Goal: Task Accomplishment & Management: Complete application form

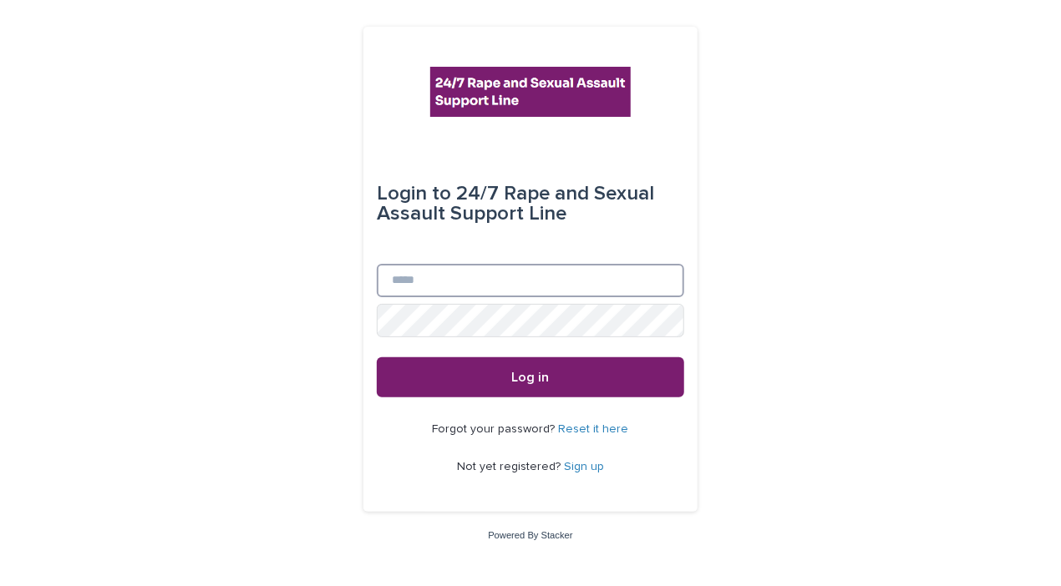
click at [435, 288] on input "Email" at bounding box center [530, 280] width 307 height 33
type input "*"
type input "**********"
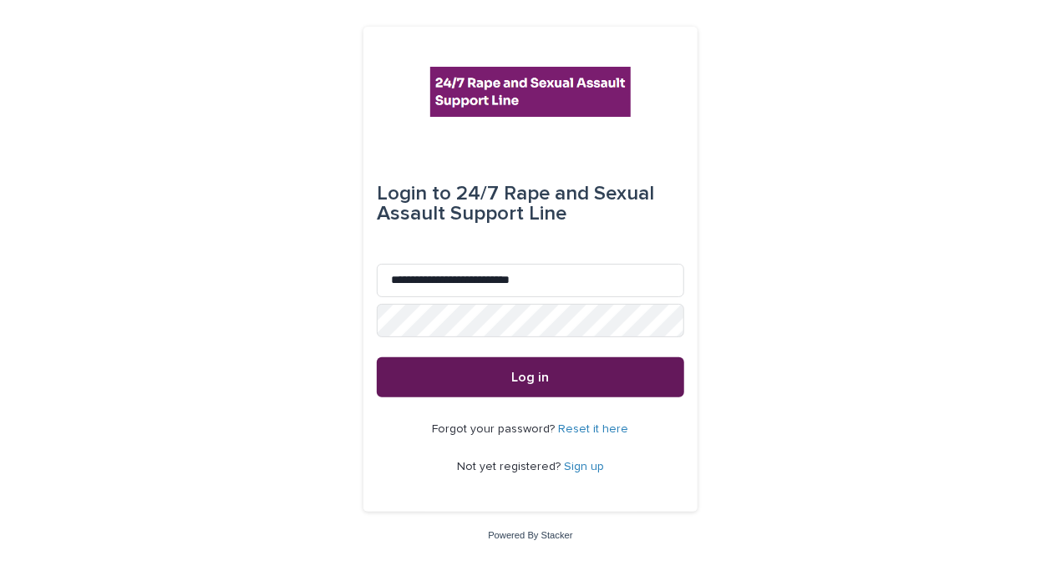
click at [555, 387] on button "Log in" at bounding box center [530, 377] width 307 height 40
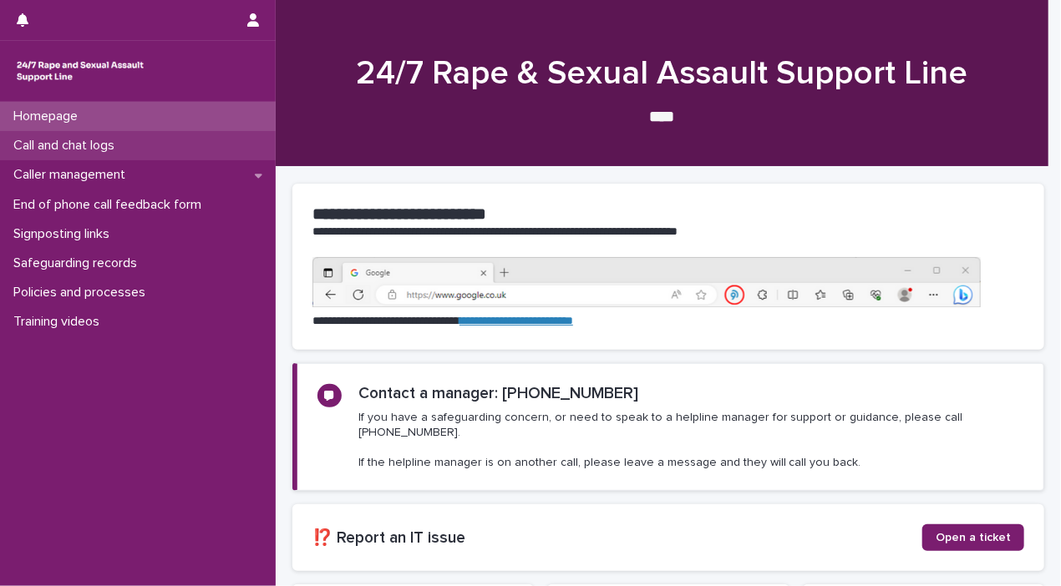
click at [133, 146] on div "Call and chat logs" at bounding box center [138, 145] width 276 height 29
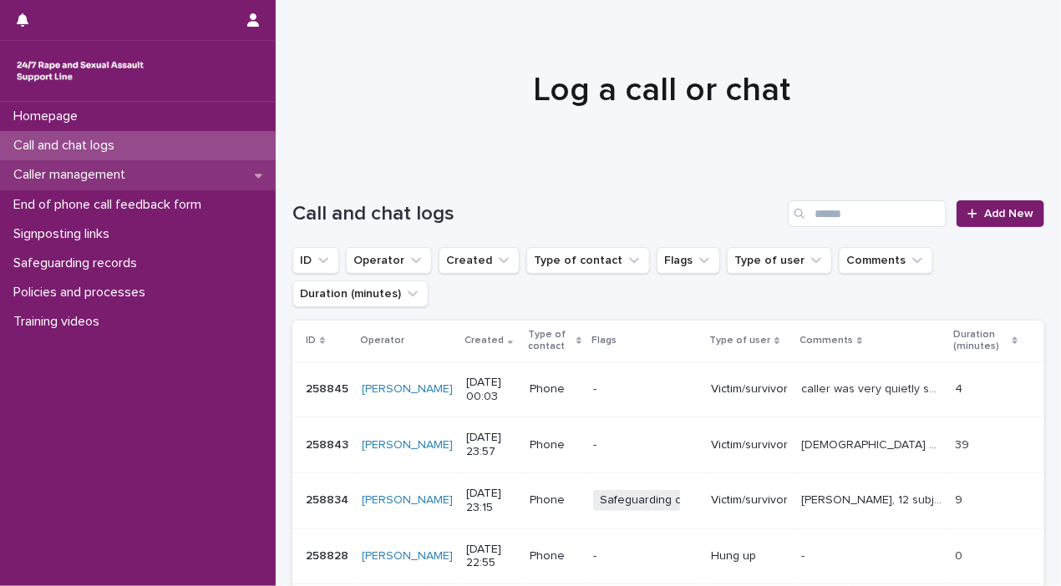
click at [90, 183] on p "Caller management" at bounding box center [73, 175] width 132 height 16
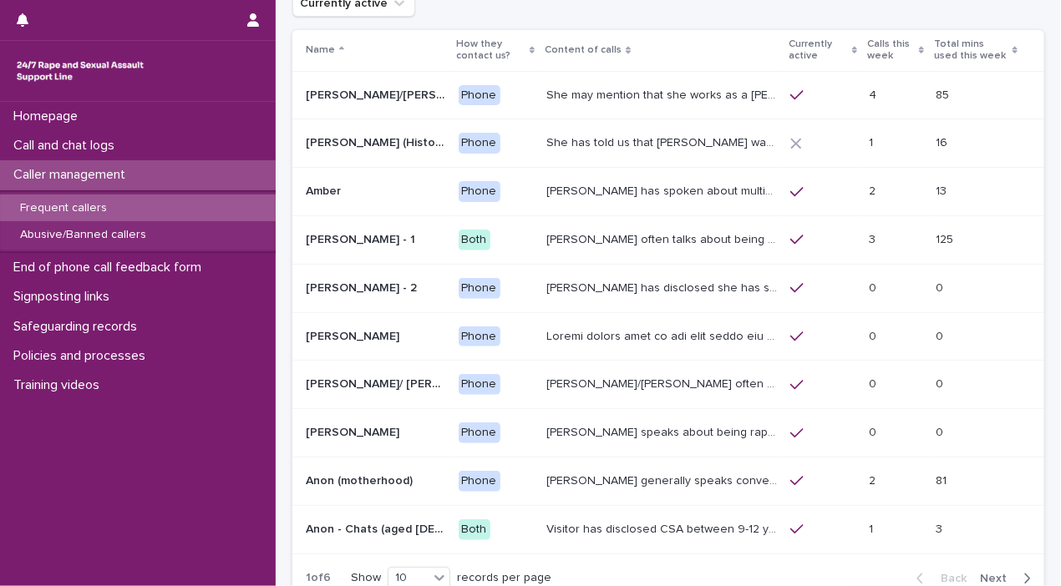
scroll to position [100, 0]
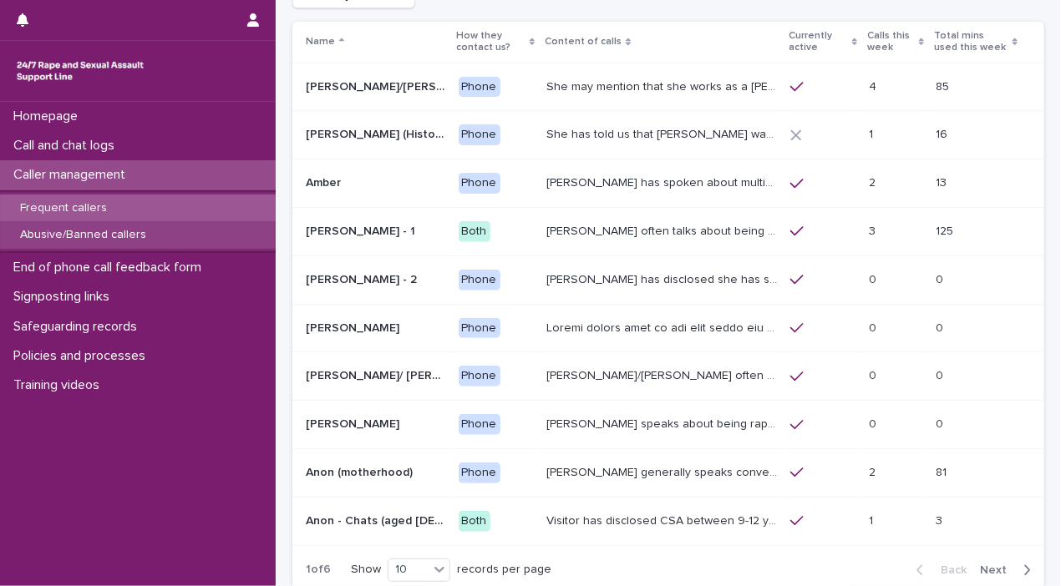
click at [134, 245] on div "Abusive/Banned callers" at bounding box center [138, 235] width 276 height 28
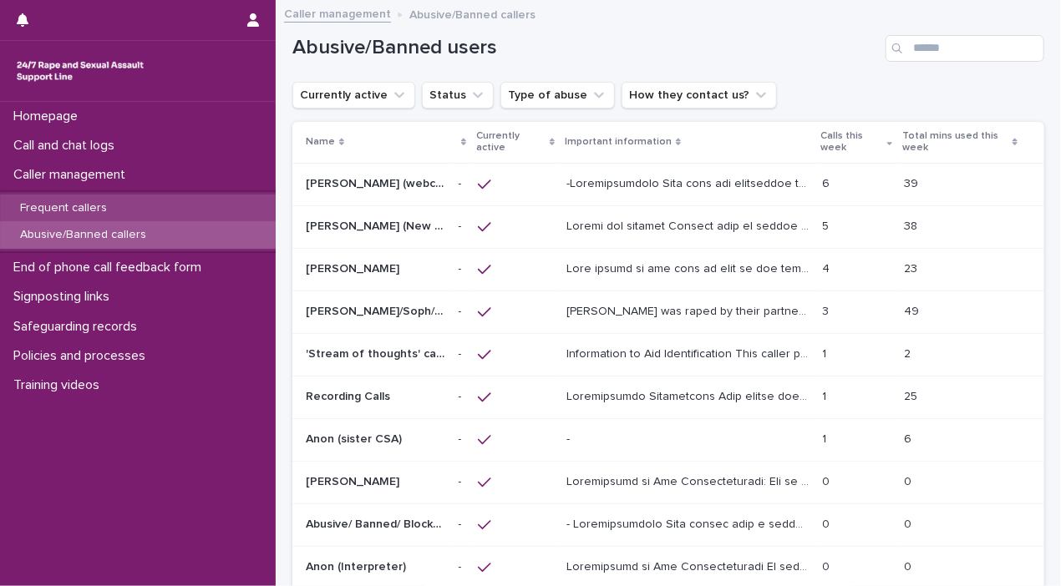
click at [98, 207] on p "Frequent callers" at bounding box center [64, 208] width 114 height 14
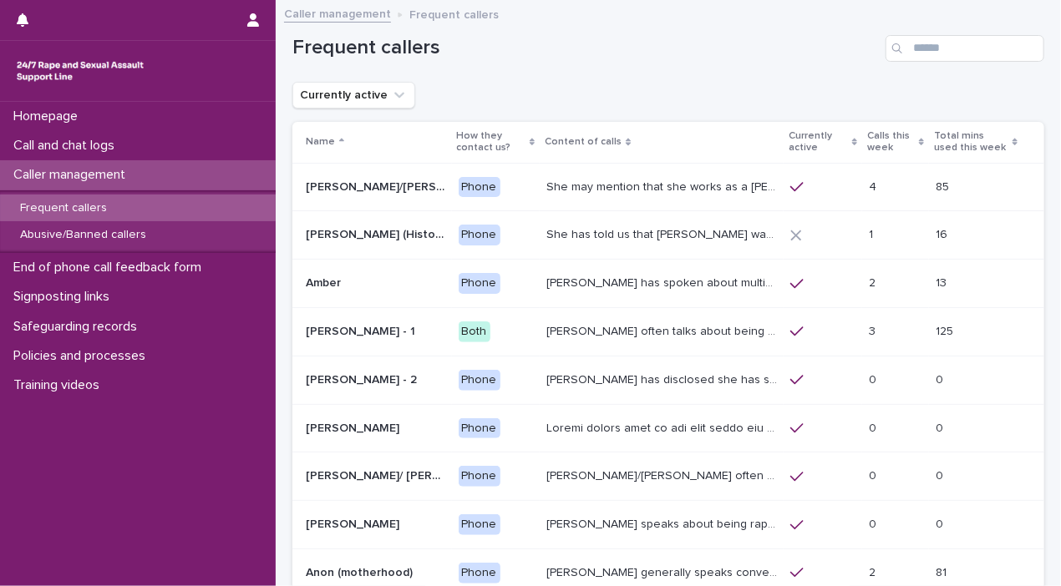
scroll to position [94, 0]
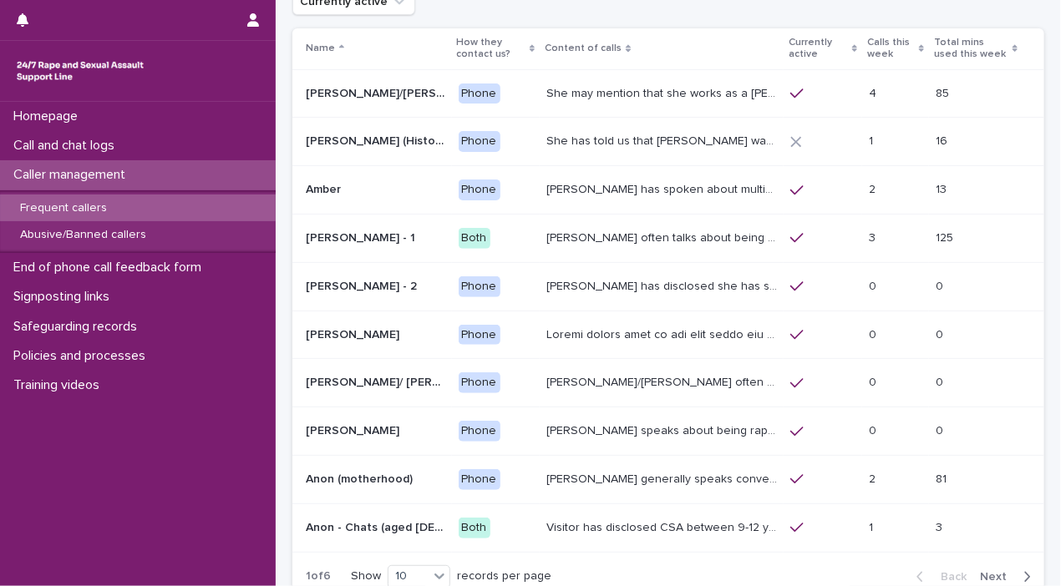
click at [982, 571] on span "Next" at bounding box center [998, 577] width 37 height 12
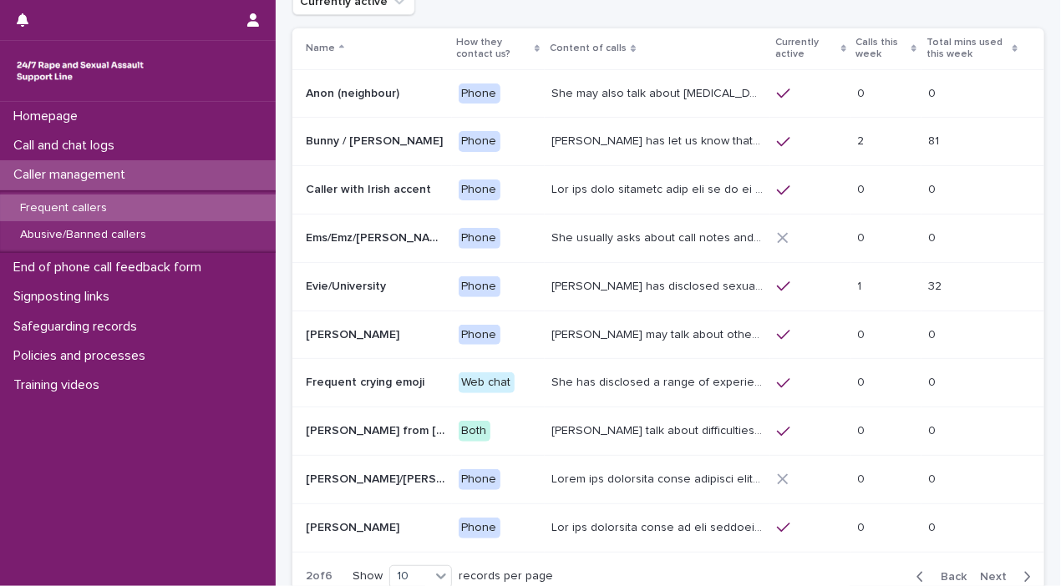
click at [982, 571] on span "Next" at bounding box center [998, 577] width 37 height 12
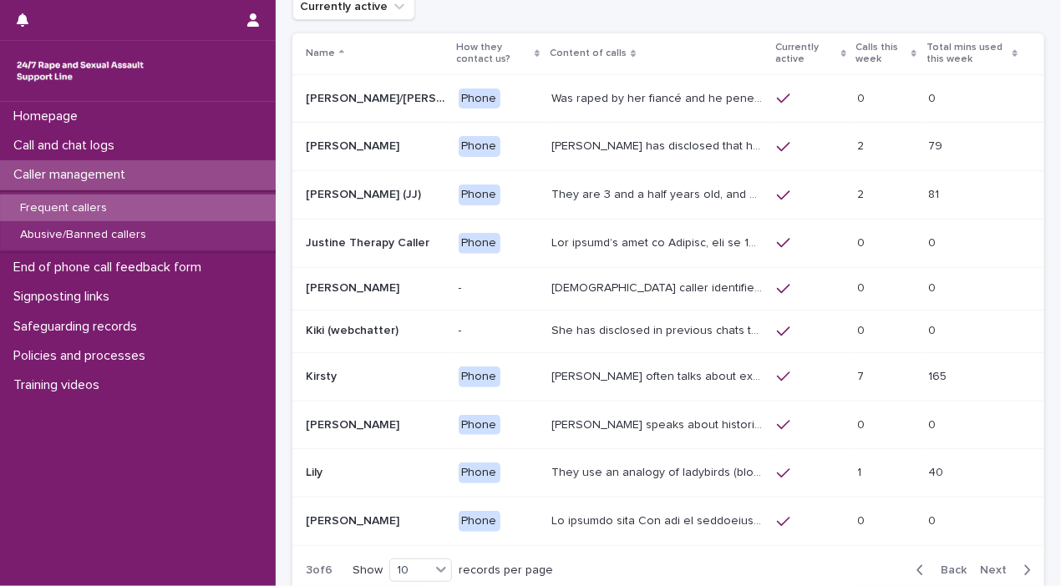
click at [982, 567] on span "Next" at bounding box center [998, 571] width 37 height 12
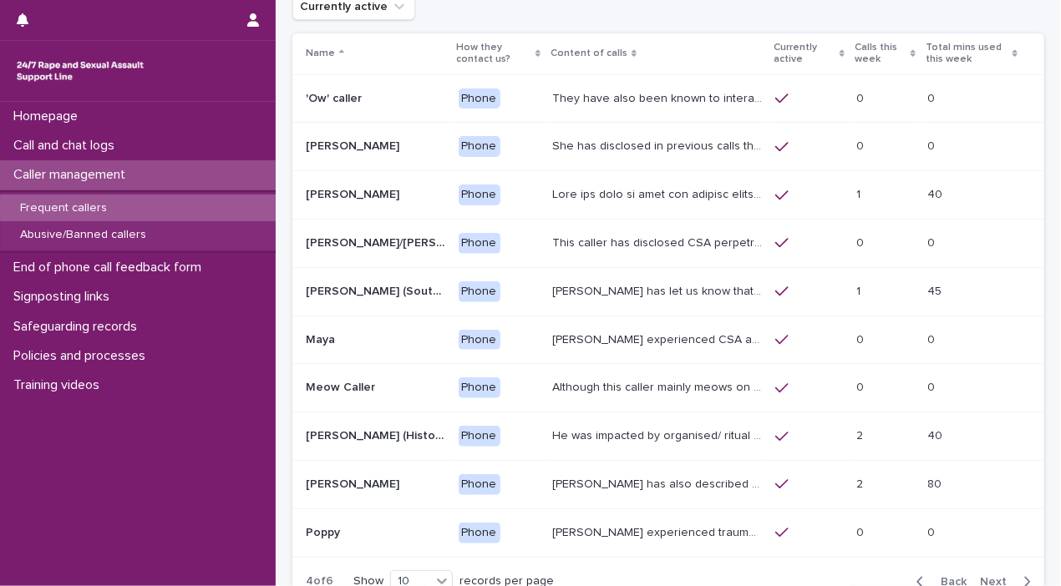
scroll to position [94, 0]
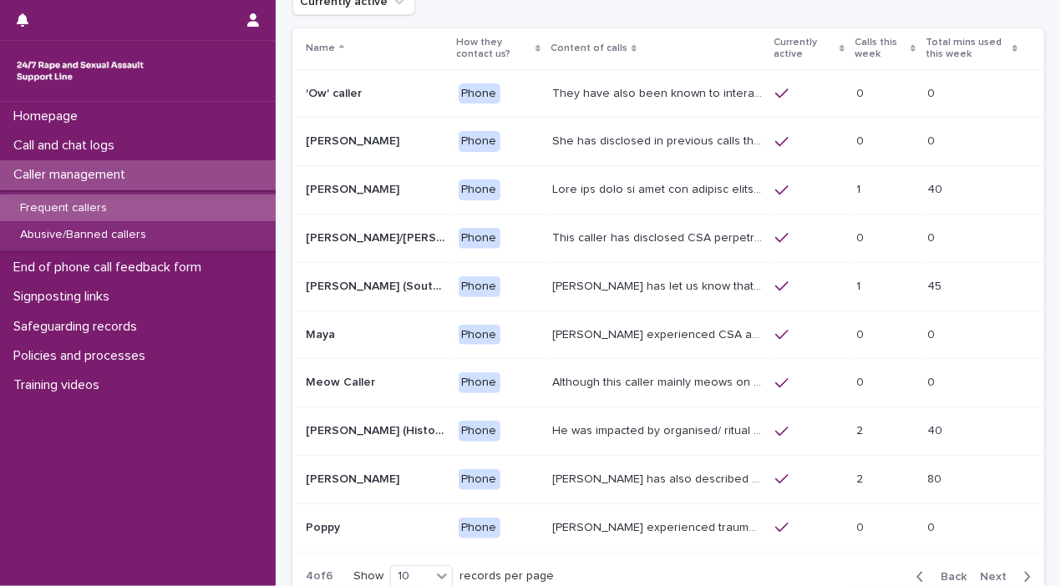
click at [982, 571] on span "Next" at bounding box center [998, 577] width 37 height 12
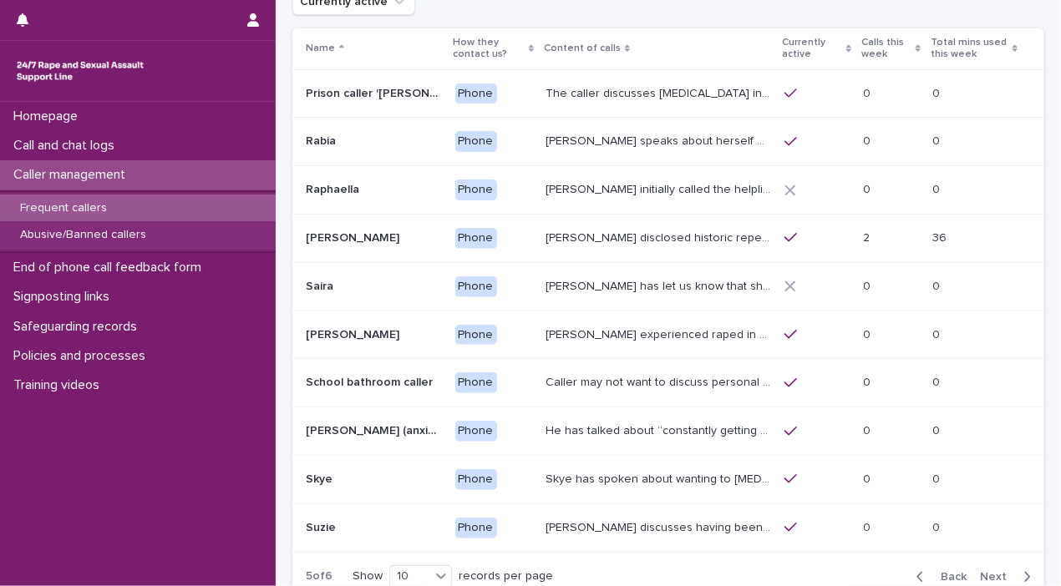
click at [982, 571] on span "Next" at bounding box center [998, 577] width 37 height 12
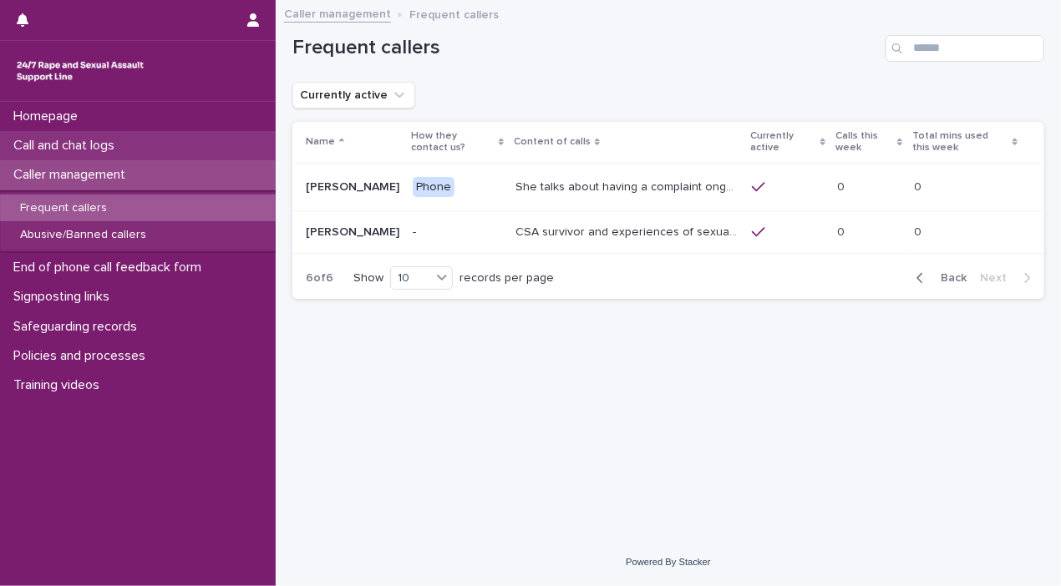
click at [128, 152] on p "Call and chat logs" at bounding box center [67, 146] width 121 height 16
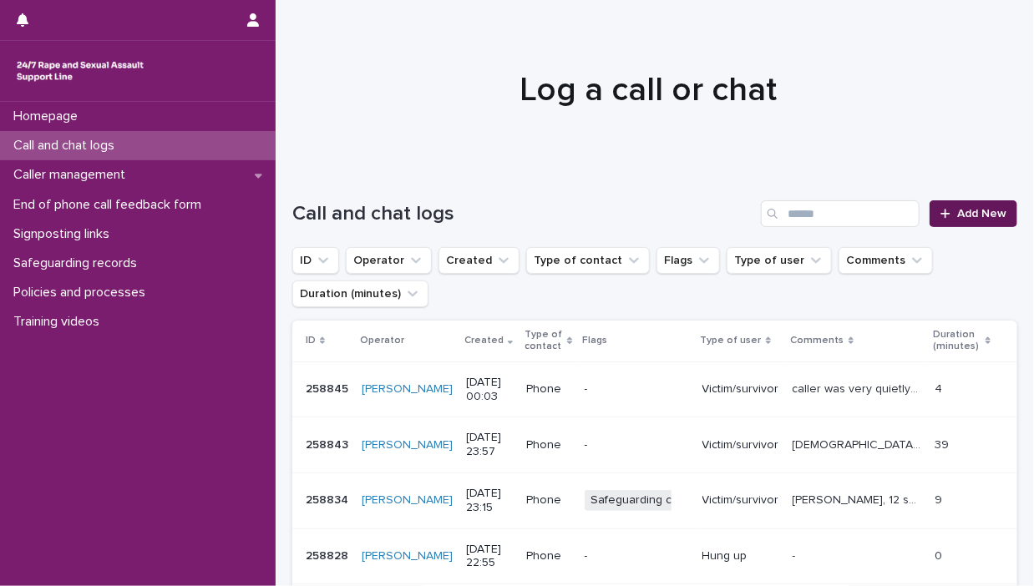
click at [940, 212] on icon at bounding box center [945, 214] width 10 height 12
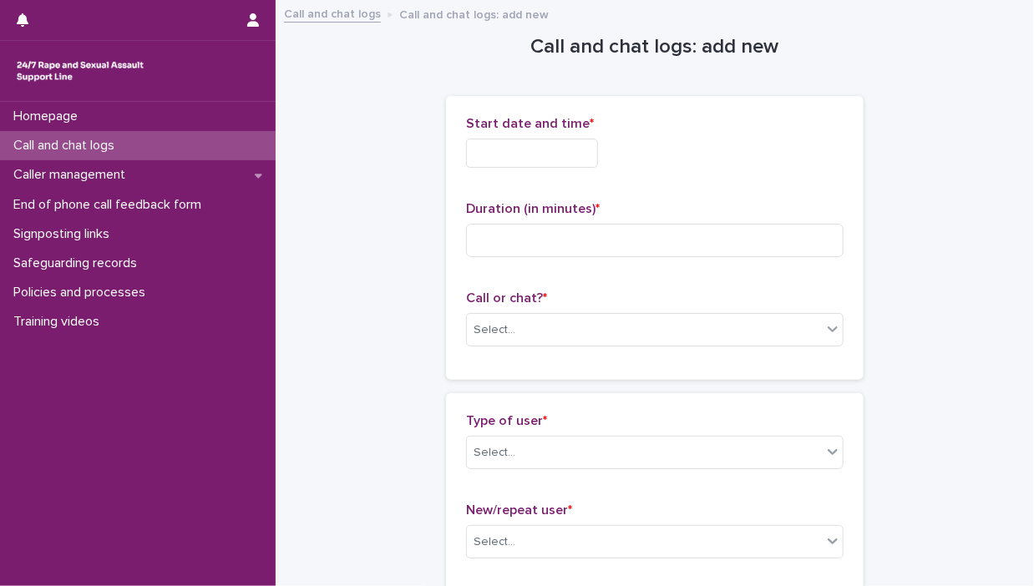
click at [497, 154] on input "text" at bounding box center [532, 153] width 132 height 29
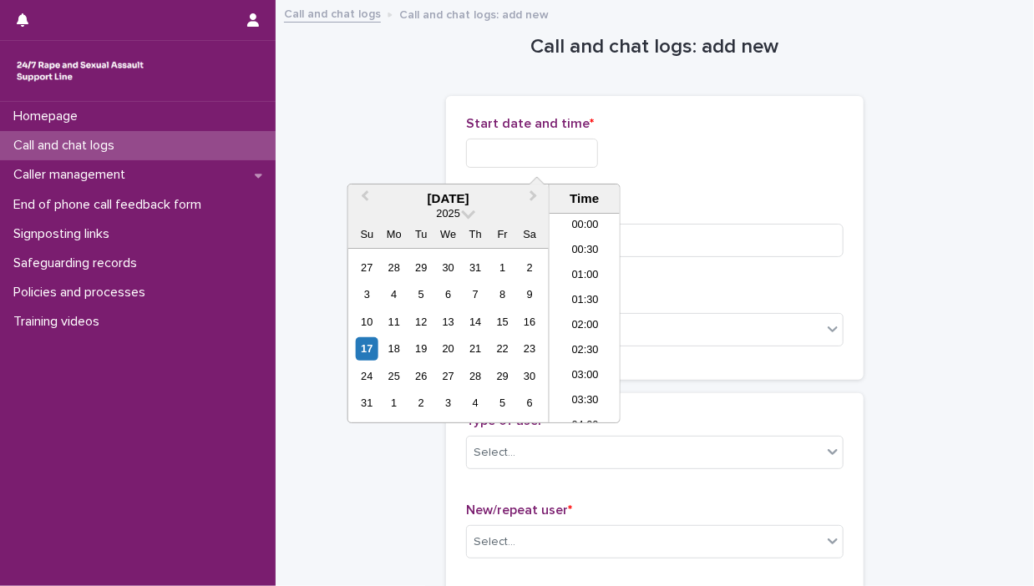
scroll to position [359, 0]
click at [367, 352] on div "17" at bounding box center [367, 348] width 23 height 23
drag, startPoint x: 522, startPoint y: 148, endPoint x: 900, endPoint y: 166, distance: 378.7
click at [837, 183] on div "**********" at bounding box center [654, 238] width 377 height 244
type input "**********"
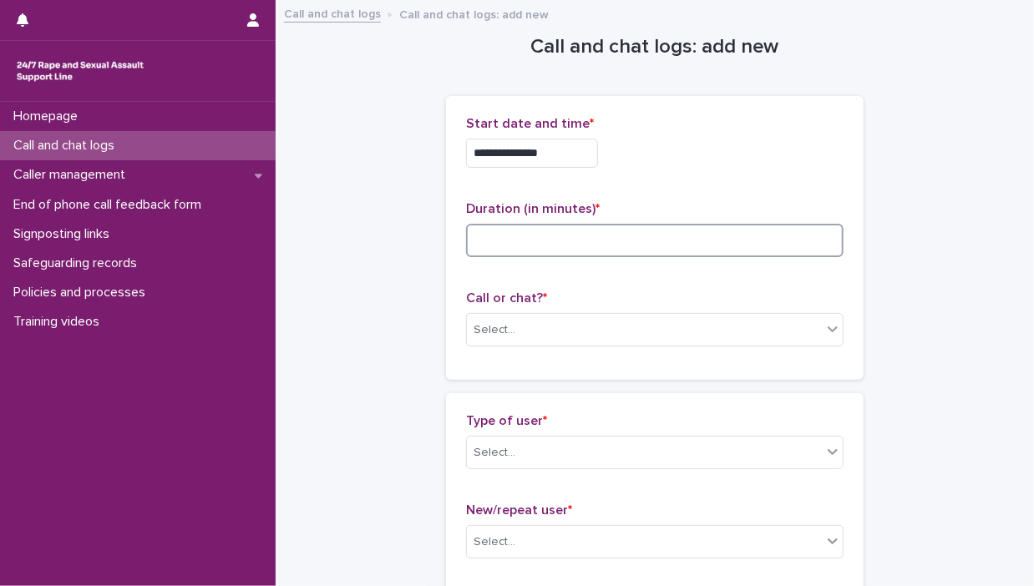
click at [795, 245] on input at bounding box center [654, 240] width 377 height 33
type input "*"
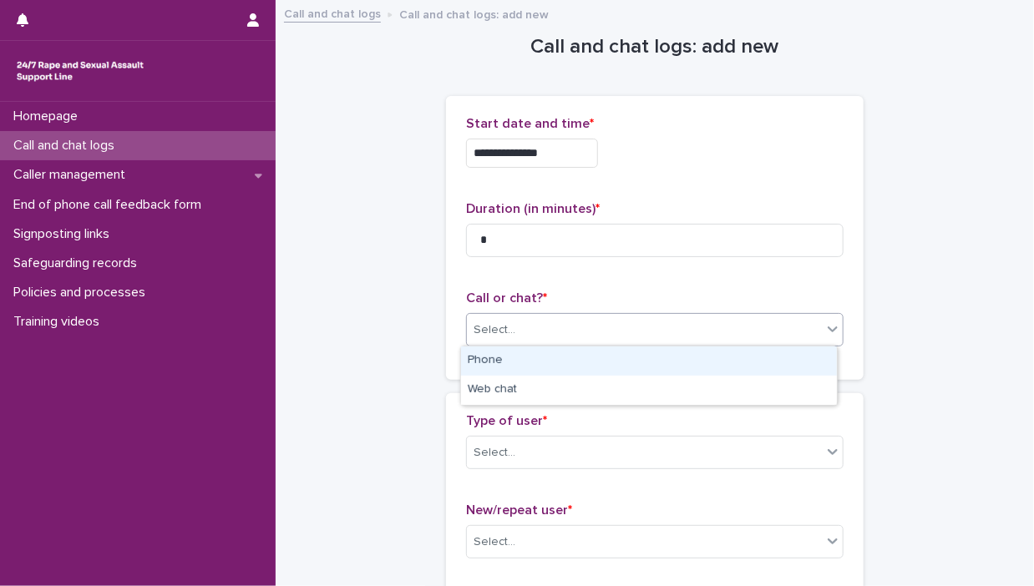
click at [823, 338] on div at bounding box center [833, 329] width 20 height 30
click at [780, 367] on div "Phone" at bounding box center [649, 361] width 376 height 29
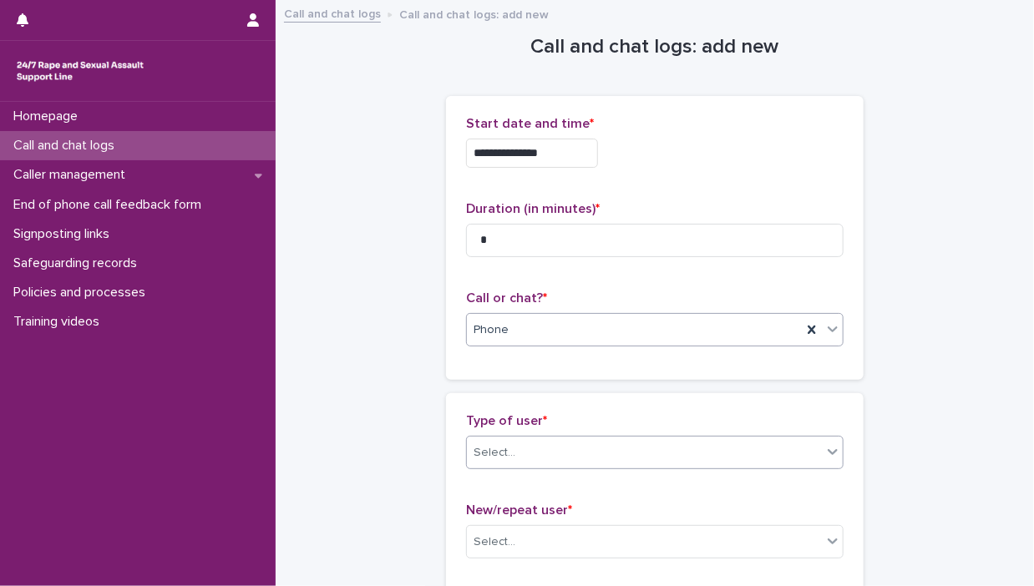
click at [828, 453] on icon at bounding box center [833, 452] width 10 height 6
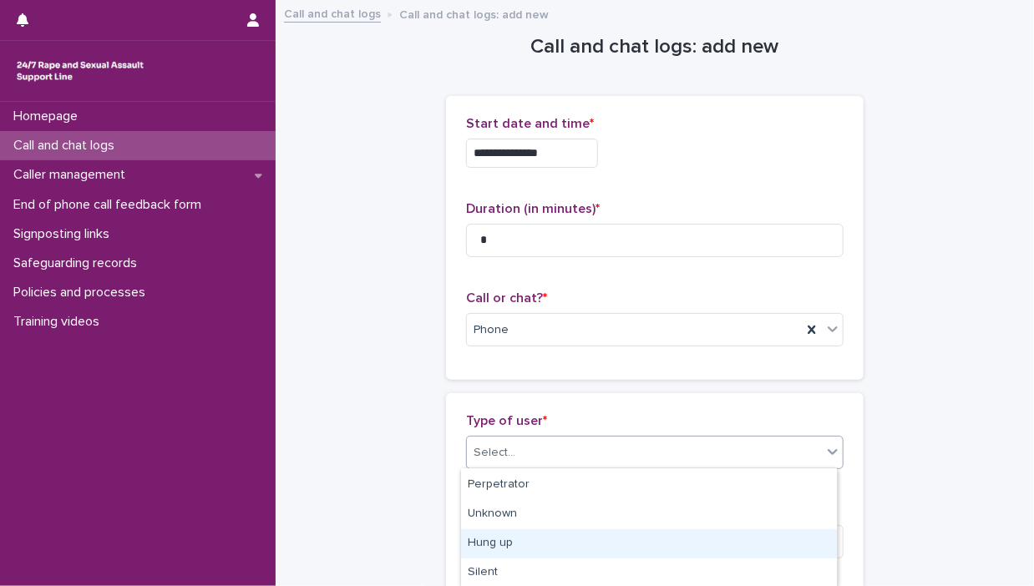
click at [721, 555] on div "Hung up" at bounding box center [649, 543] width 376 height 29
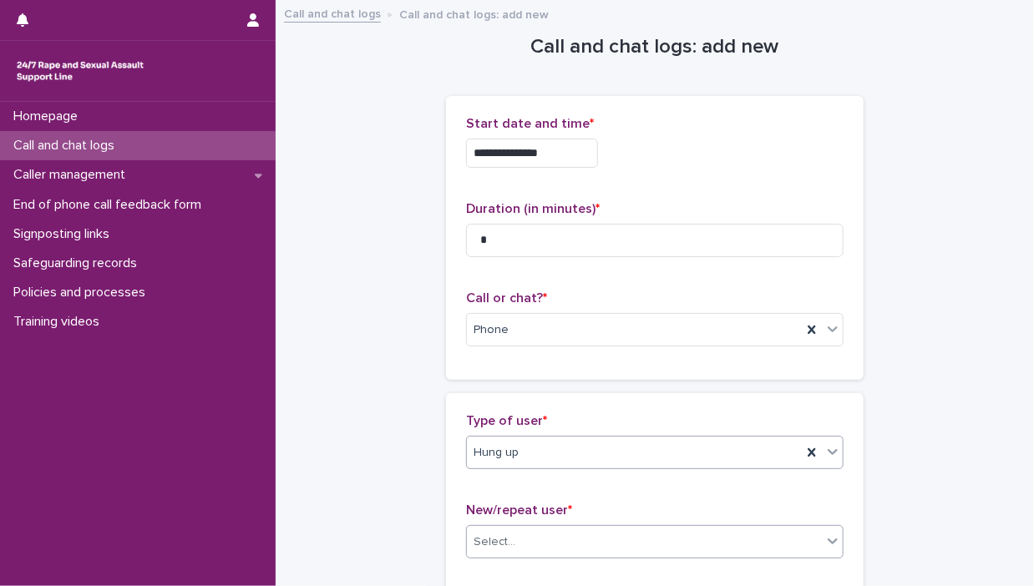
click at [824, 543] on icon at bounding box center [832, 541] width 17 height 17
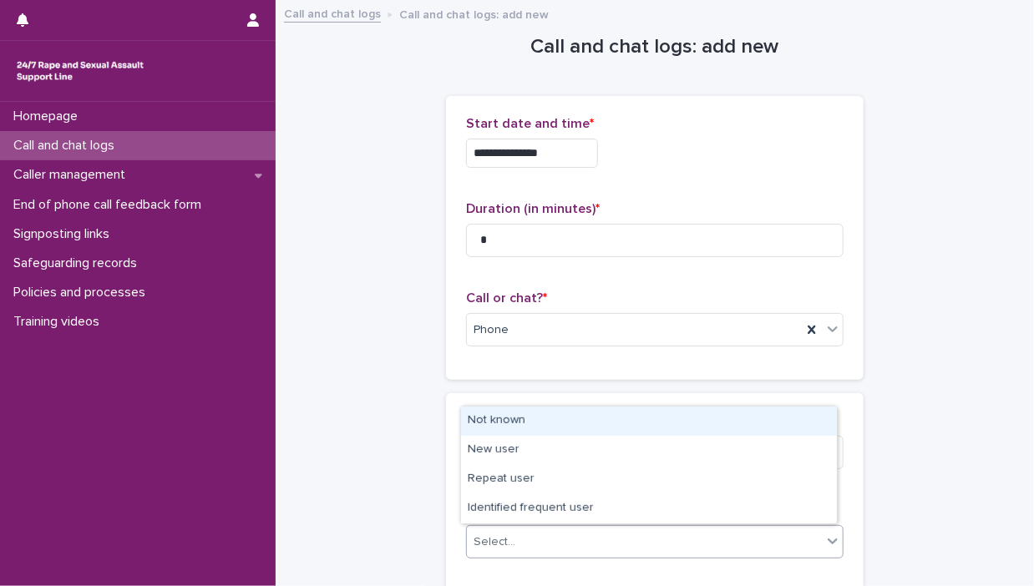
click at [648, 423] on div "Not known" at bounding box center [649, 421] width 376 height 29
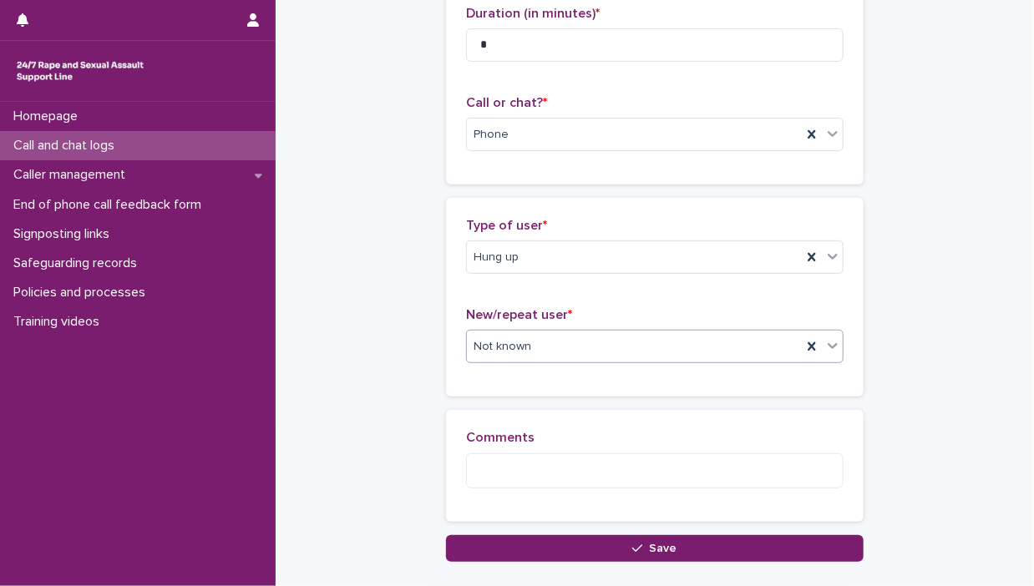
scroll to position [204, 0]
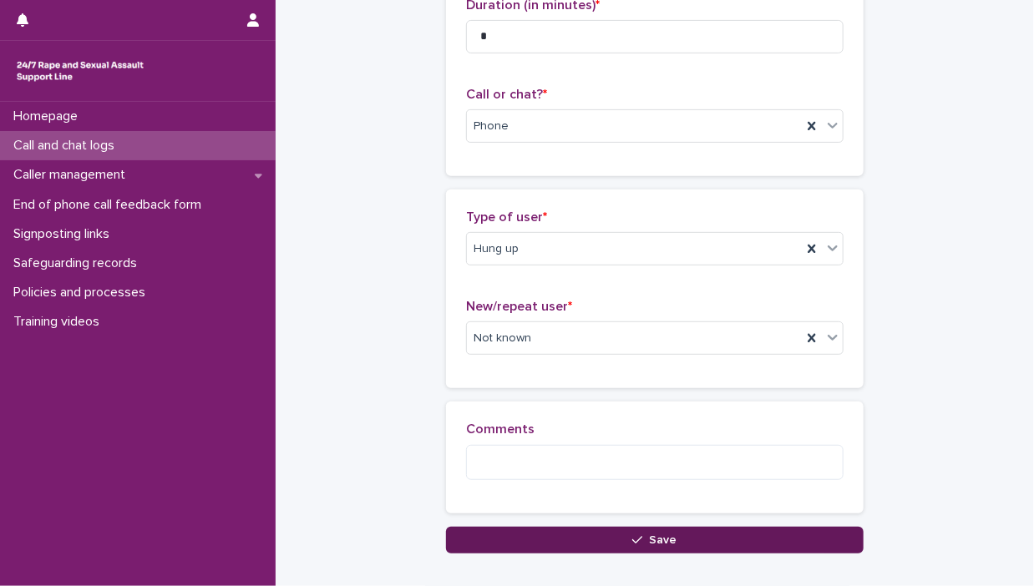
click at [768, 548] on button "Save" at bounding box center [655, 540] width 418 height 27
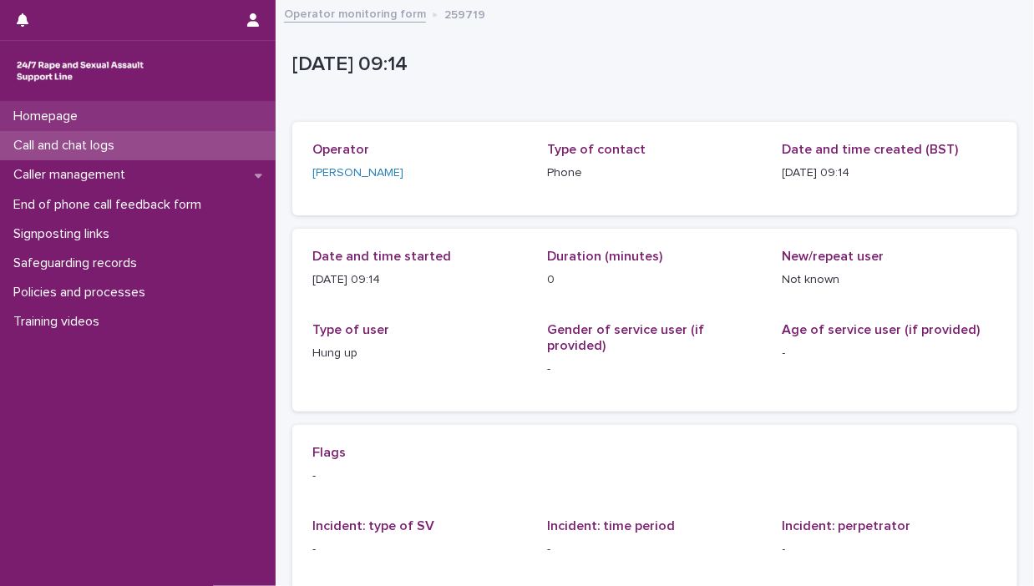
click at [103, 121] on div "Homepage" at bounding box center [138, 116] width 276 height 29
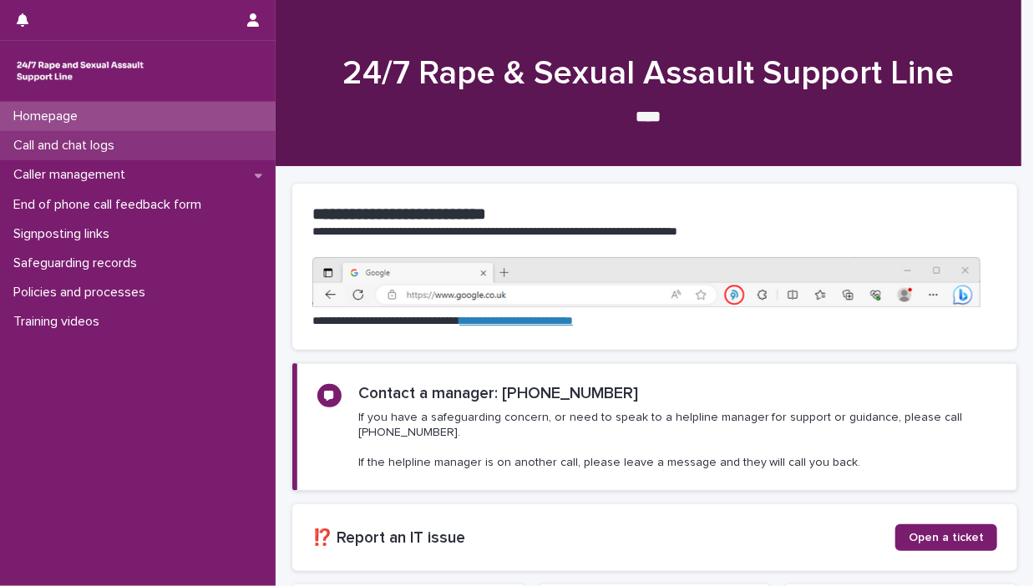
click at [97, 144] on p "Call and chat logs" at bounding box center [67, 146] width 121 height 16
